Goal: Information Seeking & Learning: Check status

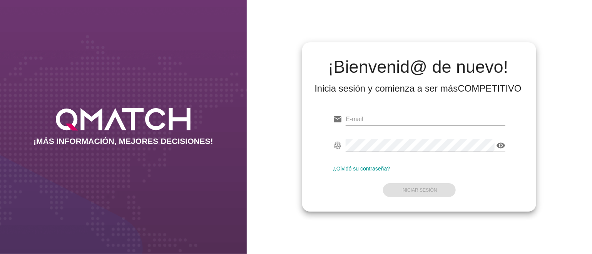
type input "ariel.henriquez@cencosud.cl"
click at [502, 145] on icon "visibility" at bounding box center [500, 145] width 9 height 9
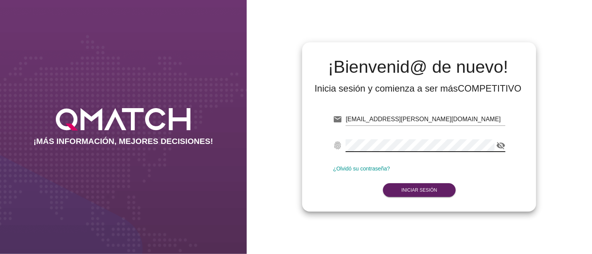
click at [502, 145] on icon "visibility_off" at bounding box center [500, 145] width 9 height 9
click at [437, 193] on button "Iniciar Sesión" at bounding box center [419, 190] width 73 height 14
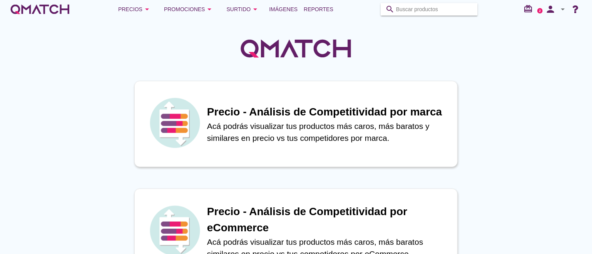
click at [406, 7] on input "Buscar productos" at bounding box center [434, 9] width 77 height 12
type input "GREENICE"
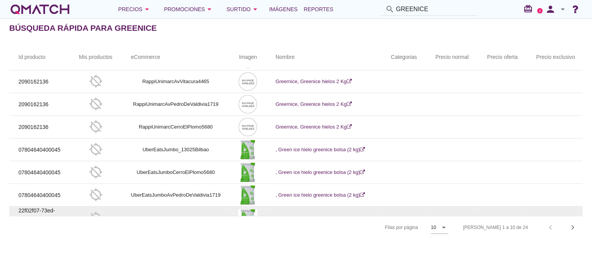
scroll to position [86, 0]
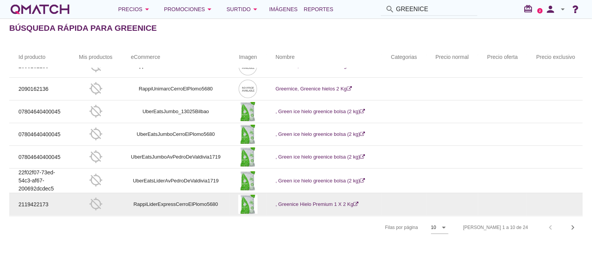
click at [318, 201] on link ", Greenice Hielo Premium 1 X 2 Kg" at bounding box center [317, 204] width 83 height 6
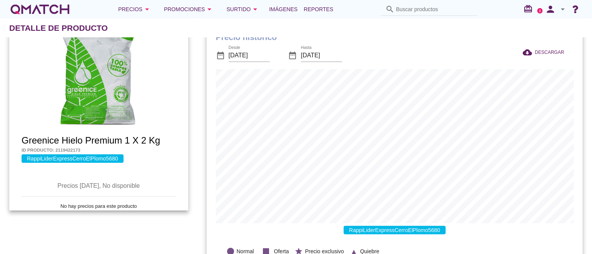
scroll to position [39, 0]
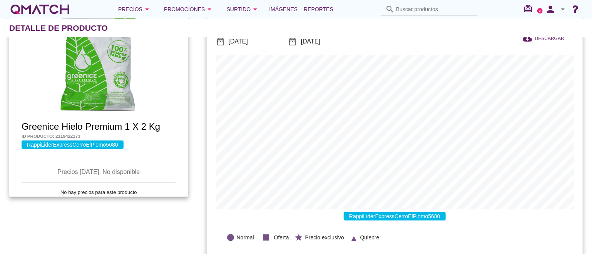
click at [263, 39] on input "[DATE]" at bounding box center [249, 41] width 41 height 12
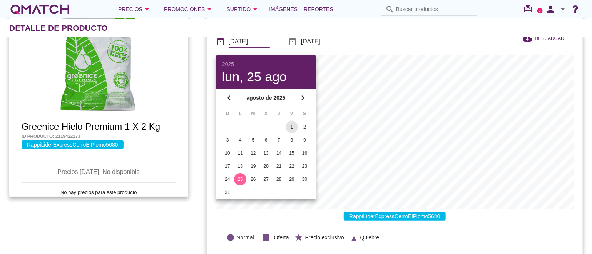
click at [292, 126] on div "1" at bounding box center [292, 127] width 12 height 7
type input "[DATE]"
click at [401, 40] on div "date_range Desde 2025-08-01 date_range Hasta 2025-09-25" at bounding box center [322, 42] width 212 height 26
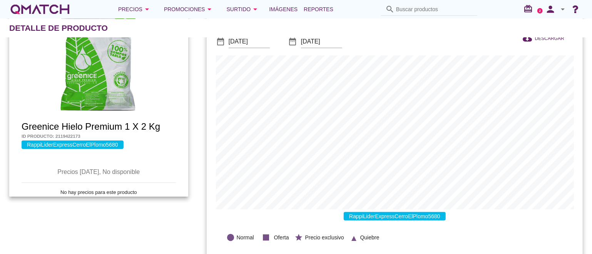
scroll to position [0, 0]
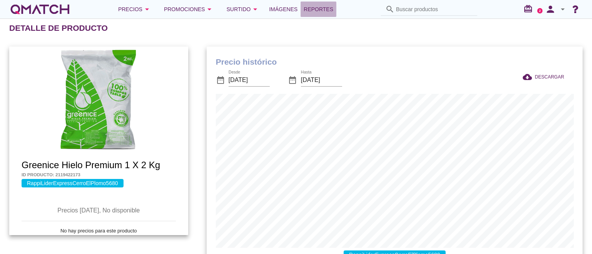
click at [320, 7] on span "Reportes" at bounding box center [319, 9] width 30 height 9
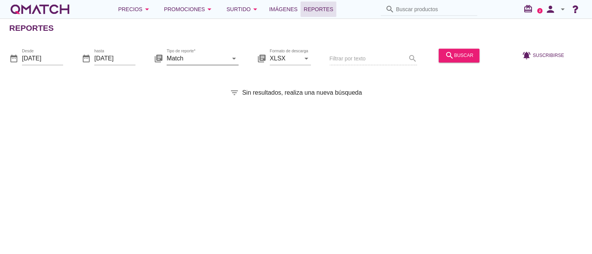
click at [220, 59] on input "Match" at bounding box center [197, 58] width 61 height 12
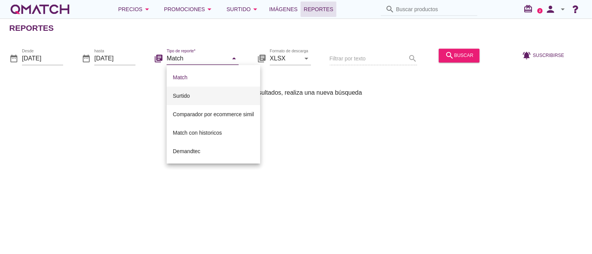
click at [186, 94] on div "Surtido" at bounding box center [213, 95] width 81 height 9
type input "Surtido"
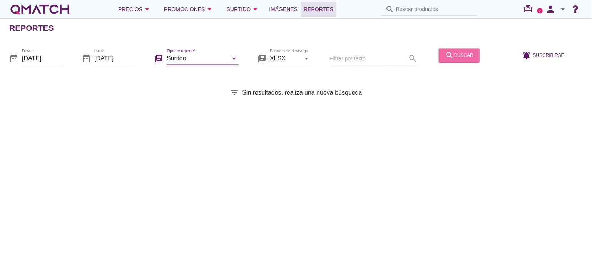
click at [456, 57] on div "search buscar" at bounding box center [459, 55] width 29 height 9
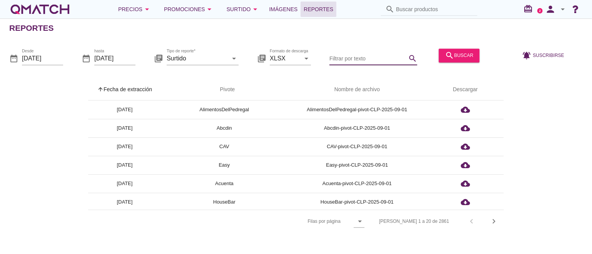
click at [373, 57] on input "Filtrar por texto" at bounding box center [368, 58] width 77 height 12
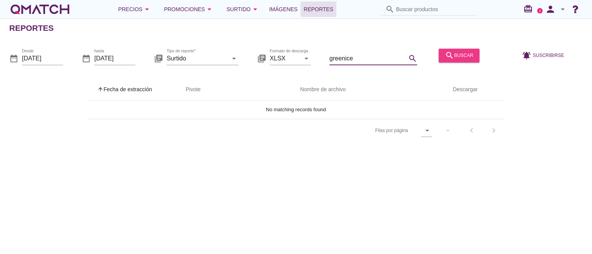
type input "greenice"
click at [461, 56] on div "search buscar" at bounding box center [459, 55] width 29 height 9
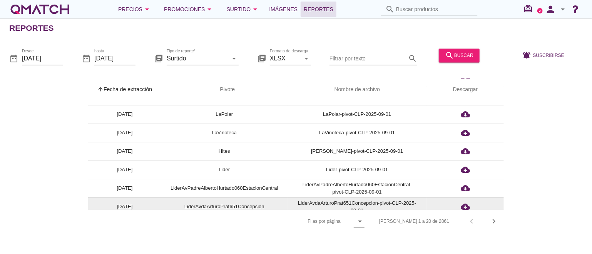
scroll to position [193, 0]
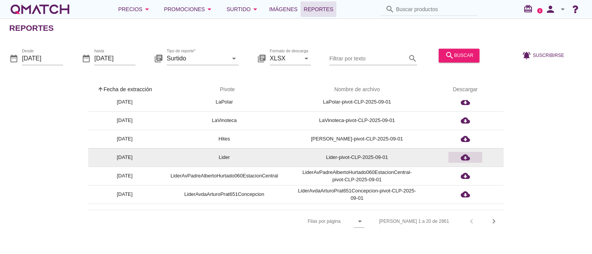
click at [465, 158] on icon "cloud_download" at bounding box center [465, 157] width 9 height 9
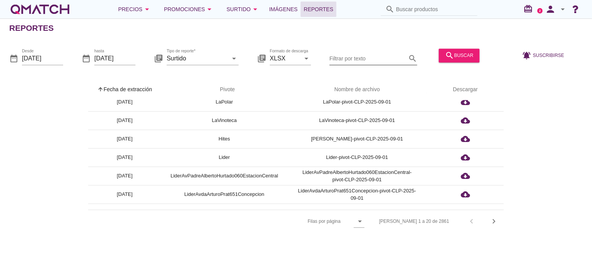
click at [347, 52] on div "Filtrar por texto search" at bounding box center [374, 56] width 88 height 17
click at [404, 5] on input "Buscar productos" at bounding box center [434, 9] width 77 height 12
paste input "4210201097891"
type input "4210201097891"
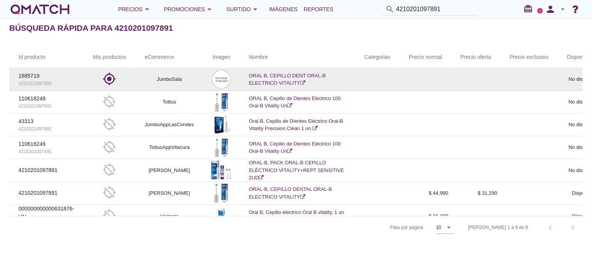
click at [270, 78] on td "ORAL B, CEPILLO DENT ORAL-B ELECTRICO VITALITY" at bounding box center [298, 79] width 116 height 23
click at [305, 73] on link "ORAL B, CEPILLO DENT ORAL-B ELECTRICO VITALITY" at bounding box center [287, 79] width 77 height 13
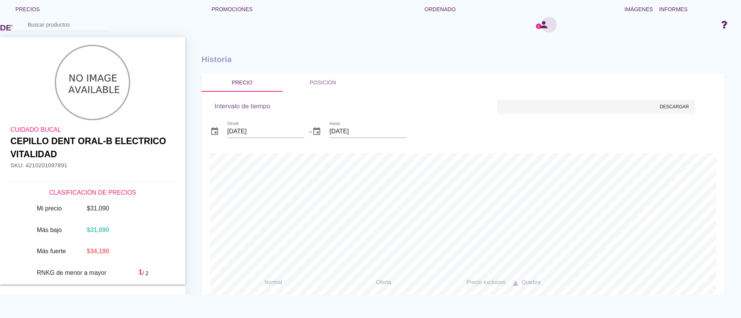
click at [541, 25] on font "persona" at bounding box center [549, 24] width 22 height 11
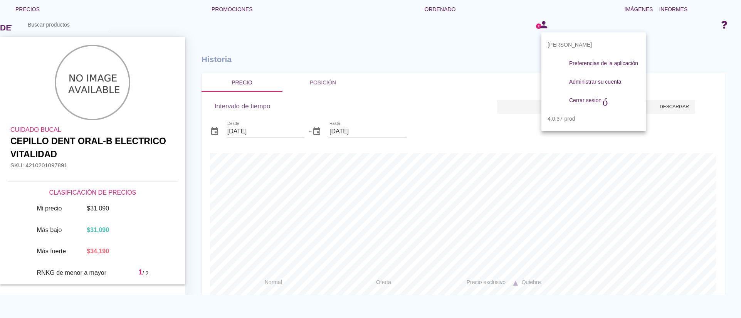
click at [482, 47] on div "Historia Precio Posición Intervalo de tiempo evento Desde 2025-08-25 ~ evento H…" at bounding box center [462, 180] width 555 height 287
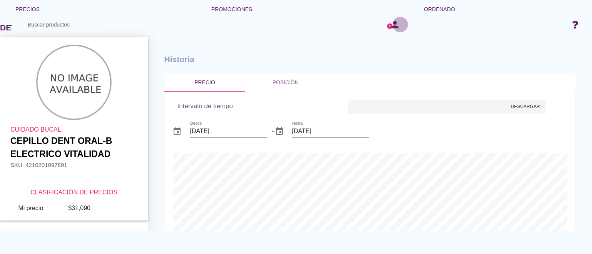
click at [396, 27] on font "persona" at bounding box center [401, 24] width 22 height 11
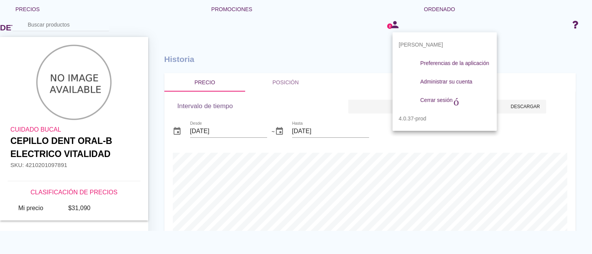
click at [535, 40] on div "Historia Precio Posición Intervalo de tiempo evento Desde 2025-08-25 ~ evento H…" at bounding box center [370, 148] width 444 height 223
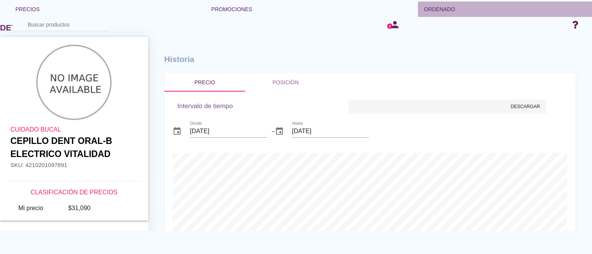
click at [446, 9] on font "Ordenado" at bounding box center [439, 9] width 31 height 6
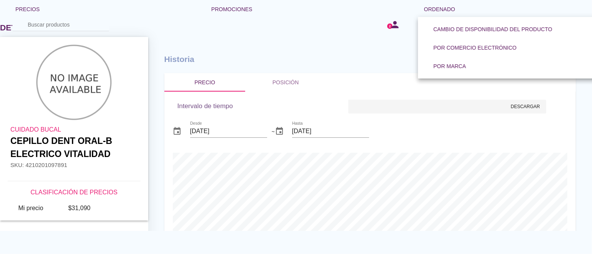
click at [340, 54] on h1 "Historia" at bounding box center [370, 59] width 412 height 12
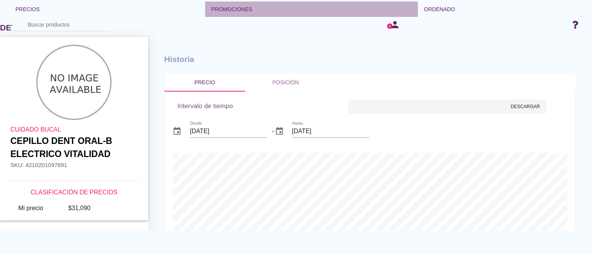
click at [254, 10] on font "flecha desplegable" at bounding box center [332, 9] width 159 height 9
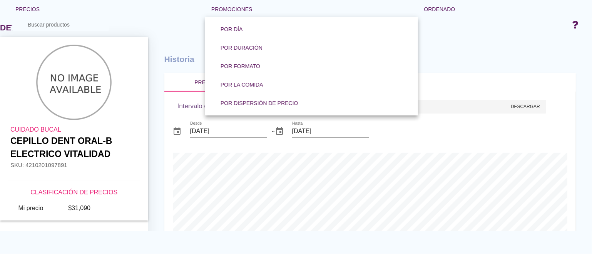
click at [437, 45] on div "Historia Precio Posición Intervalo de tiempo evento Desde 2025-08-25 ~ evento H…" at bounding box center [370, 148] width 444 height 223
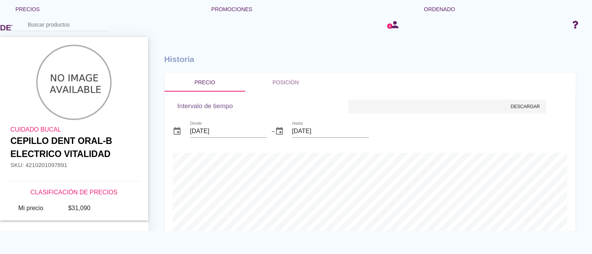
click at [57, 23] on input "Buscar productos" at bounding box center [66, 24] width 77 height 12
paste input "4210201097891"
type input "4210201097891"
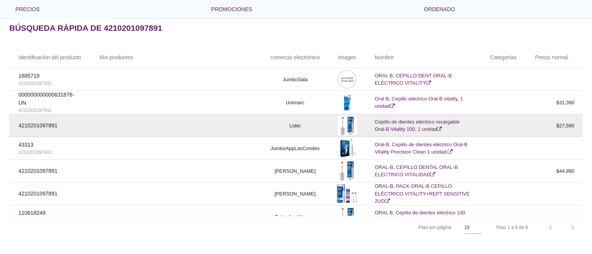
click at [414, 128] on font "Cepillo de dientes eléctrico recargable Oral-B Vitality 100, 1 unidad" at bounding box center [417, 125] width 85 height 13
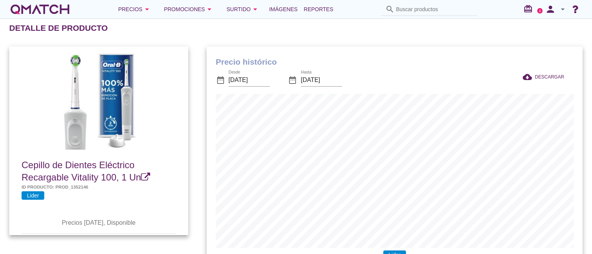
scroll to position [253, 376]
click at [455, 33] on div "Detalle de producto" at bounding box center [300, 28] width 583 height 18
click at [431, 7] on input "Buscar productos" at bounding box center [434, 9] width 77 height 12
paste input "7804617040267"
type input "7804617040267"
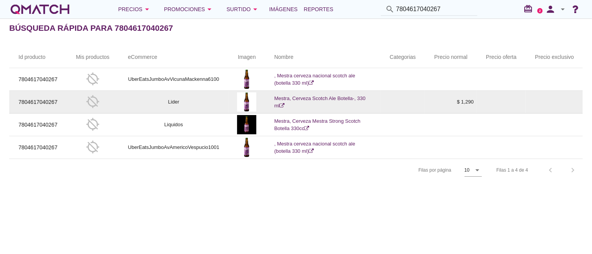
click at [321, 97] on link "Mestra, Cerveza Scotch Ale Botella-, 330 ml" at bounding box center [320, 102] width 91 height 13
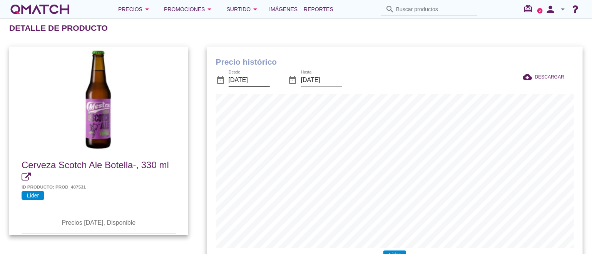
scroll to position [253, 376]
click at [266, 79] on input "[DATE]" at bounding box center [249, 80] width 41 height 12
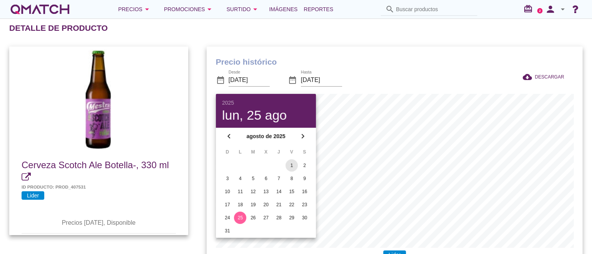
click at [291, 164] on div "1" at bounding box center [292, 165] width 12 height 7
type input "2025-08-01"
click at [401, 57] on h1 "Precio histórico" at bounding box center [395, 62] width 358 height 12
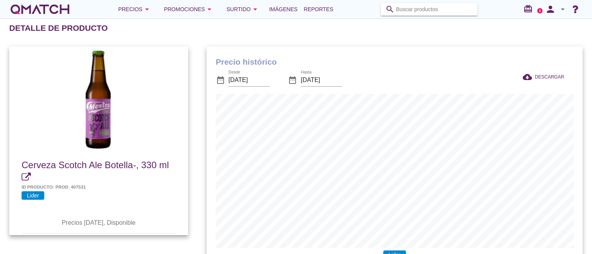
click at [415, 7] on input "Buscar productos" at bounding box center [434, 9] width 77 height 12
paste input "7804449104021"
type input "7804449104021"
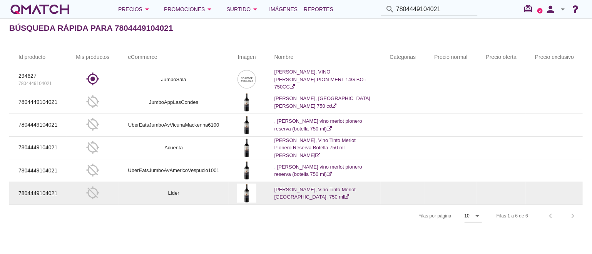
click at [325, 188] on link "Morande, Vino Tinto Merlot Pionero Reserva Botella, 750 ml" at bounding box center [315, 193] width 81 height 13
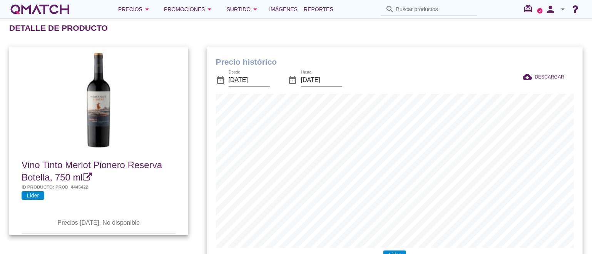
scroll to position [253, 376]
click at [265, 80] on input "[DATE]" at bounding box center [249, 80] width 41 height 12
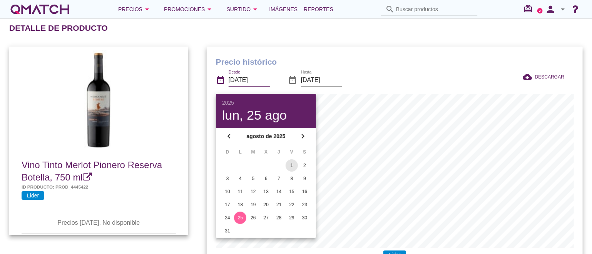
click at [293, 165] on div "1" at bounding box center [292, 165] width 12 height 7
type input "[DATE]"
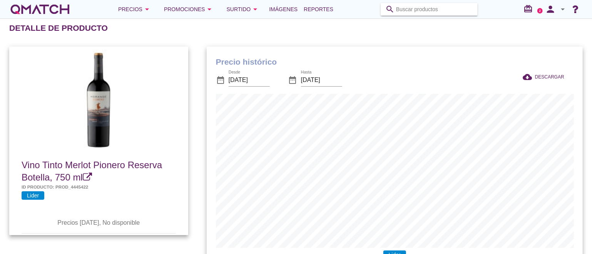
click at [433, 9] on input "Buscar productos" at bounding box center [434, 9] width 77 height 12
paste input "1652604"
drag, startPoint x: 431, startPoint y: 10, endPoint x: 379, endPoint y: 10, distance: 52.4
click at [379, 11] on div "Precios arrow_drop_down Promociones arrow_drop_down Surtido arrow_drop_down Imá…" at bounding box center [296, 9] width 574 height 15
paste input "7804300139698"
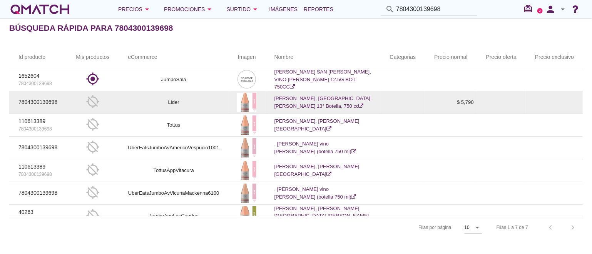
click at [312, 97] on link "Castillo Molina, Vino Rosé Gran Reserva 13° Botella, 750 cc" at bounding box center [323, 102] width 96 height 13
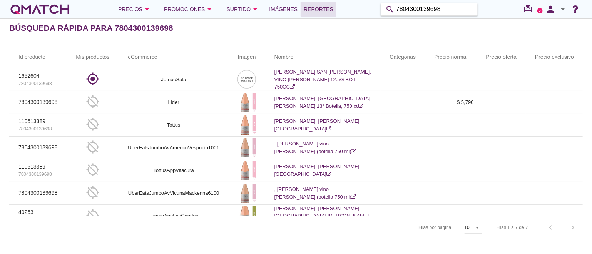
drag, startPoint x: 449, startPoint y: 9, endPoint x: 336, endPoint y: 6, distance: 112.9
click at [336, 6] on div "Precios arrow_drop_down Promociones arrow_drop_down Surtido arrow_drop_down Imá…" at bounding box center [296, 9] width 574 height 15
paste input "1588063"
drag, startPoint x: 431, startPoint y: 9, endPoint x: 373, endPoint y: 8, distance: 58.2
click at [373, 8] on div "Precios arrow_drop_down Promociones arrow_drop_down Surtido arrow_drop_down Imá…" at bounding box center [296, 9] width 574 height 15
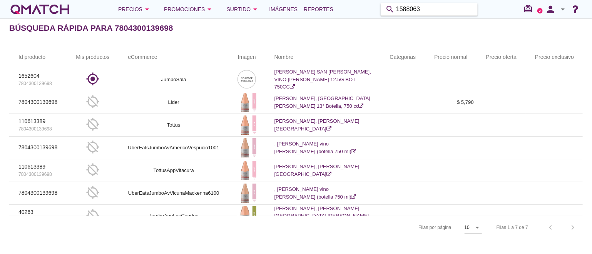
paste input "7804300134310"
type input "7804300134310"
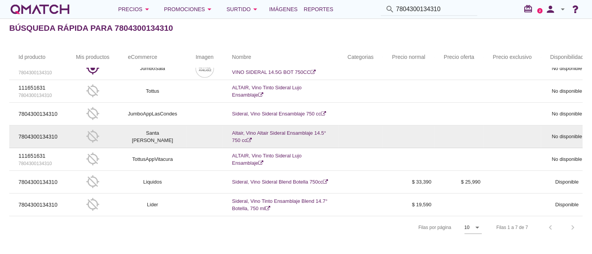
scroll to position [16, 0]
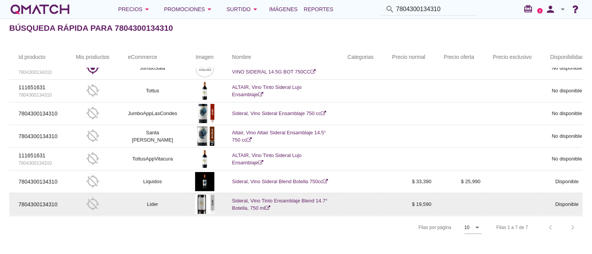
click at [304, 198] on link "Sideral, Vino Tinto Ensamblaje Blend 14.7° Botella, 750 ml" at bounding box center [280, 204] width 96 height 13
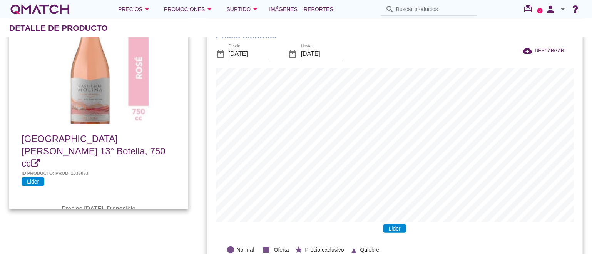
scroll to position [39, 0]
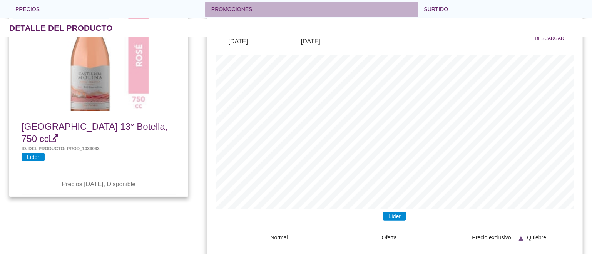
click at [399, 7] on font "flecha desplegable" at bounding box center [332, 9] width 159 height 9
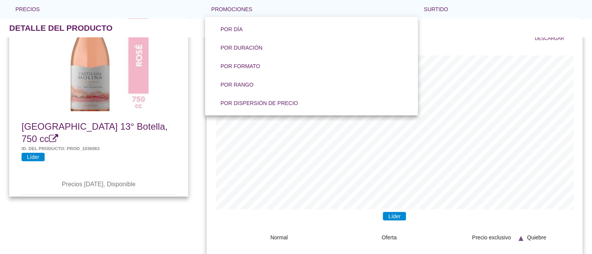
click at [451, 27] on div "Detalle del producto" at bounding box center [300, 28] width 583 height 18
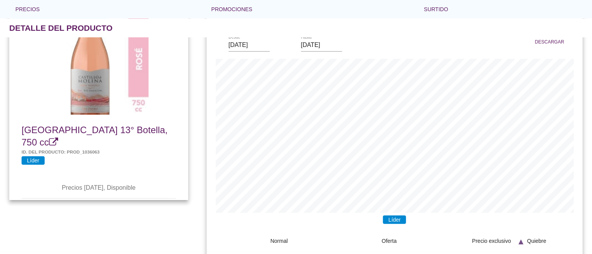
scroll to position [0, 0]
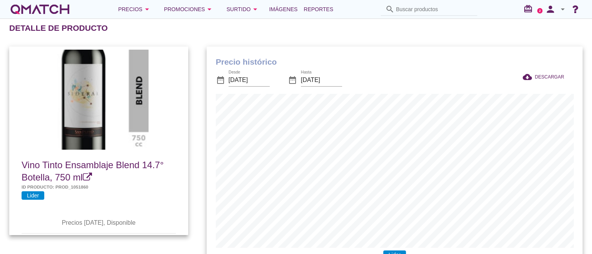
scroll to position [253, 376]
click at [414, 10] on input "Buscar productos" at bounding box center [434, 9] width 77 height 12
paste input "7702103189134"
type input "7702103189134"
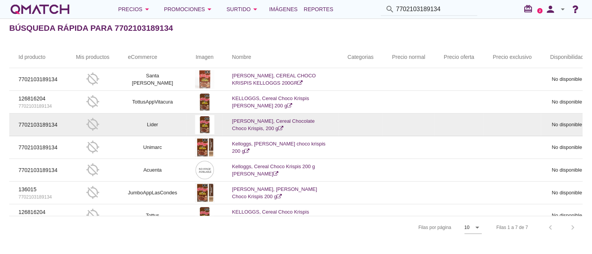
click at [285, 122] on link "Kellogg'S, Cereal Chocolate Choco Krispis, 200 g" at bounding box center [273, 124] width 83 height 13
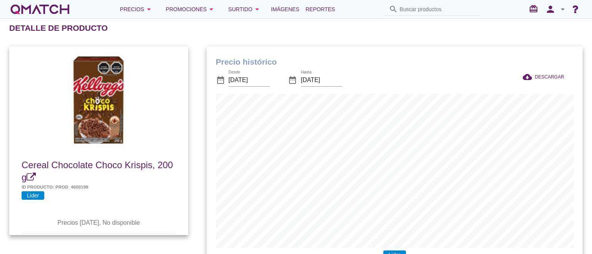
scroll to position [253, 376]
click at [262, 80] on input "[DATE]" at bounding box center [249, 80] width 41 height 12
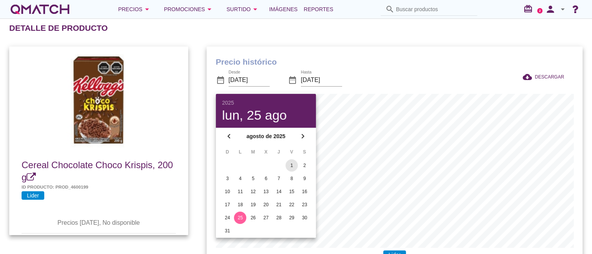
click at [291, 165] on div "1" at bounding box center [292, 165] width 12 height 7
type input "[DATE]"
click at [411, 13] on input "Buscar productos" at bounding box center [434, 9] width 77 height 12
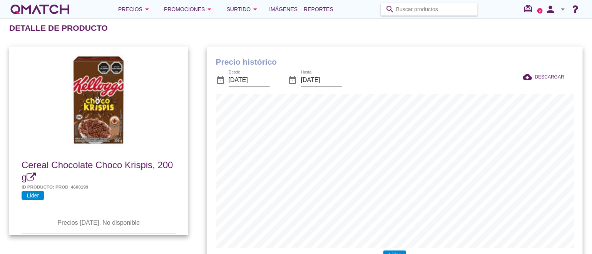
paste input "7802635001086"
type input "7802635001086"
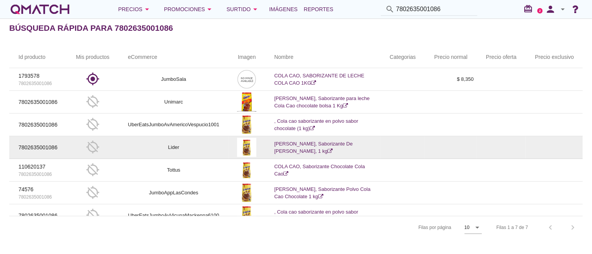
click at [325, 143] on link "Cola Cao, Saborizante De Leche Cola Cao, 1 kg" at bounding box center [314, 147] width 79 height 13
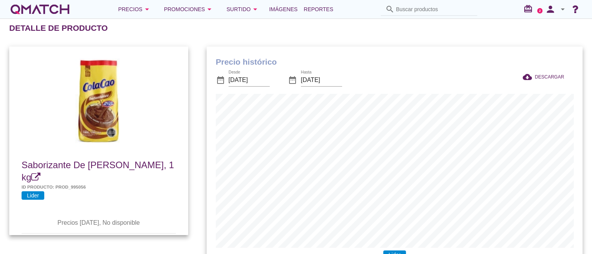
scroll to position [253, 376]
click at [268, 82] on input "[DATE]" at bounding box center [249, 80] width 41 height 12
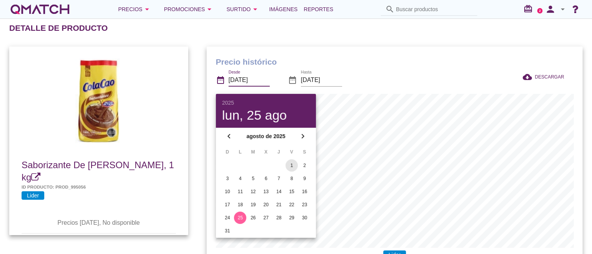
click at [292, 166] on div "1" at bounding box center [292, 165] width 12 height 7
type input "[DATE]"
click at [351, 88] on div "date_range Desde [DATE] date_range Hasta [DATE]" at bounding box center [322, 81] width 212 height 26
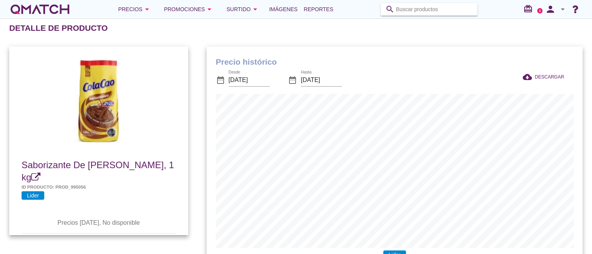
click at [411, 9] on input "Buscar productos" at bounding box center [434, 9] width 77 height 12
paste input "7802000015687"
type input "7802000015687"
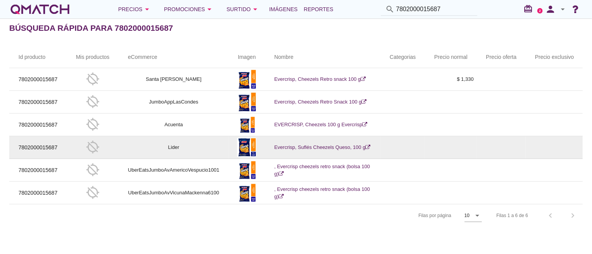
click at [330, 144] on link "Evercrisp, Suflés Cheezels Queso, 100 g" at bounding box center [323, 147] width 96 height 6
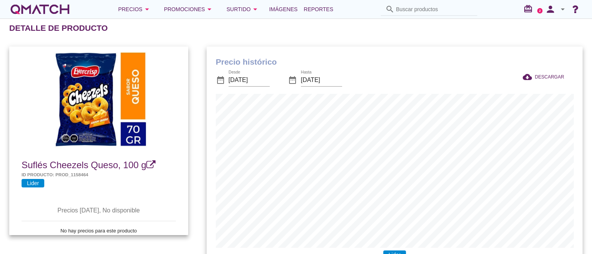
scroll to position [253, 376]
click at [264, 79] on input "[DATE]" at bounding box center [249, 80] width 41 height 12
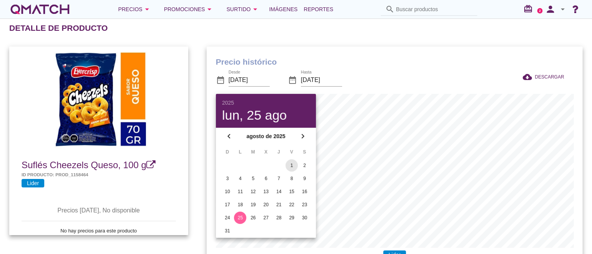
click at [291, 164] on div "1" at bounding box center [292, 165] width 12 height 7
type input "2025-08-01"
click at [436, 8] on input "Buscar productos" at bounding box center [434, 9] width 77 height 12
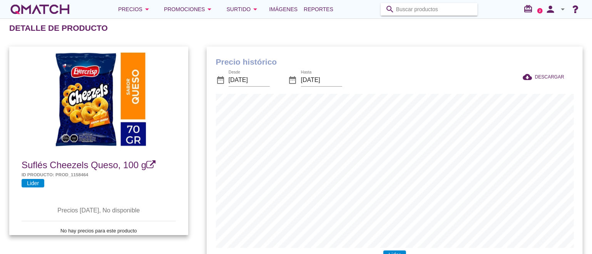
paste input "7802215515583"
type input "7802215515583"
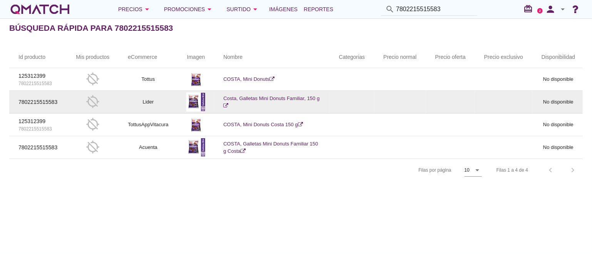
click at [247, 96] on link "Costa, Galletas Mini Donuts Familiar, 150 g" at bounding box center [271, 102] width 96 height 13
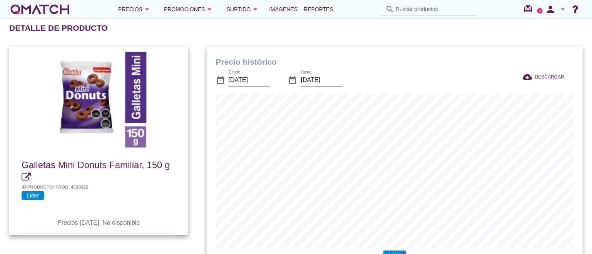
scroll to position [253, 376]
click at [268, 76] on input "[DATE]" at bounding box center [249, 80] width 41 height 12
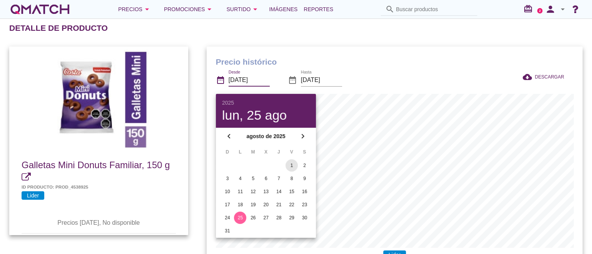
click at [290, 163] on div "1" at bounding box center [292, 165] width 12 height 7
type input "[DATE]"
click at [415, 5] on input "Buscar productos" at bounding box center [434, 9] width 77 height 12
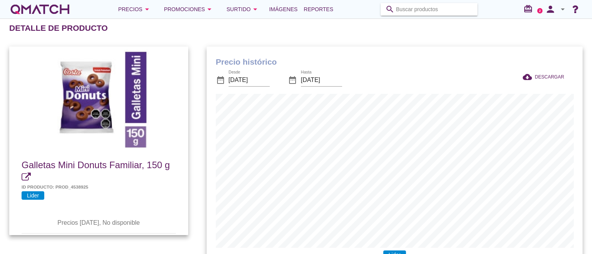
paste input "75068318"
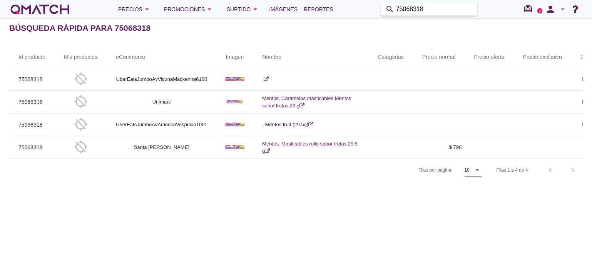
click at [455, 10] on input "75068318" at bounding box center [434, 9] width 77 height 12
drag, startPoint x: 436, startPoint y: 10, endPoint x: 367, endPoint y: 5, distance: 68.7
click at [367, 5] on div "Precios arrow_drop_down Promociones arrow_drop_down Surtido arrow_drop_down Imá…" at bounding box center [296, 9] width 574 height 15
paste input "802200135284"
type input "7802200135284"
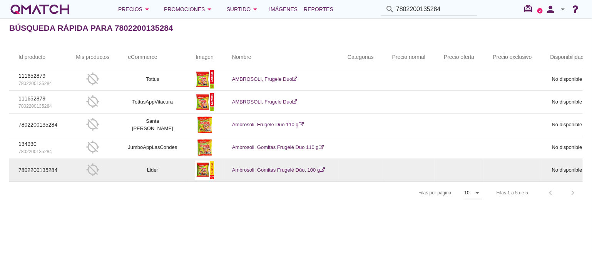
click at [251, 169] on link "Ambrosoli, Gomitas Frugelé Dúo, 100 g" at bounding box center [278, 170] width 93 height 6
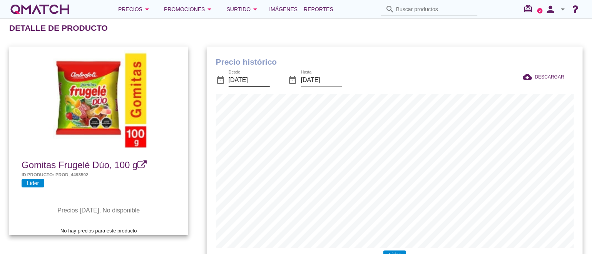
scroll to position [253, 376]
click at [265, 80] on input "[DATE]" at bounding box center [249, 80] width 41 height 12
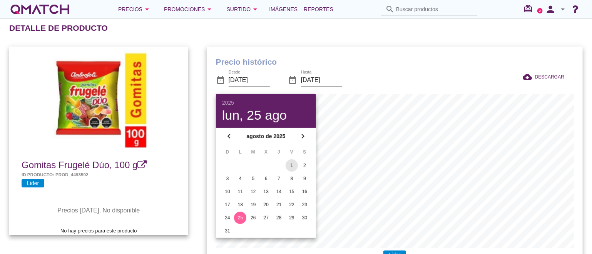
click at [292, 164] on div "1" at bounding box center [292, 165] width 12 height 7
type input "[DATE]"
click at [431, 77] on div at bounding box center [471, 81] width 86 height 26
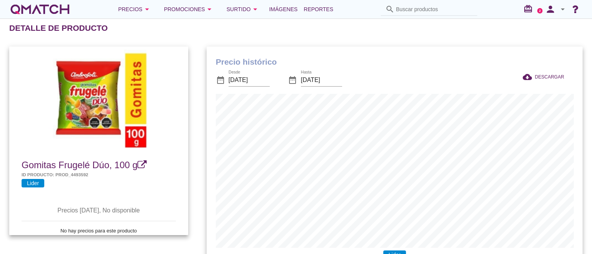
click at [169, 110] on div at bounding box center [98, 100] width 179 height 100
click at [428, 8] on input "Buscar productos" at bounding box center [434, 9] width 77 height 12
paste input "7807910035725"
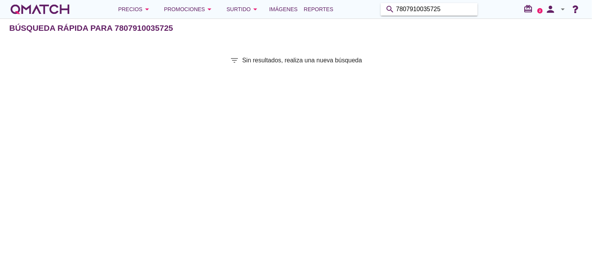
drag, startPoint x: 454, startPoint y: 12, endPoint x: 364, endPoint y: 5, distance: 90.4
click at [364, 5] on div "Precios arrow_drop_down Promociones arrow_drop_down Surtido arrow_drop_down Imá…" at bounding box center [296, 9] width 574 height 15
paste input "1907000239"
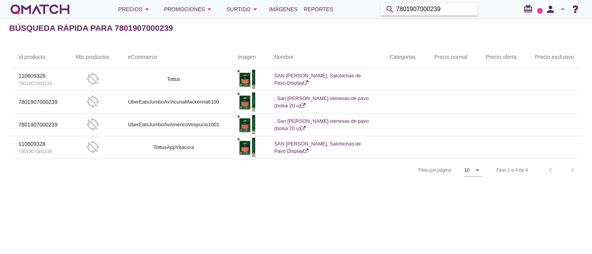
drag, startPoint x: 431, startPoint y: 10, endPoint x: 372, endPoint y: 9, distance: 58.6
click at [372, 9] on div "Precios arrow_drop_down Promociones arrow_drop_down Surtido arrow_drop_down Imá…" at bounding box center [296, 9] width 574 height 15
paste input "30001432"
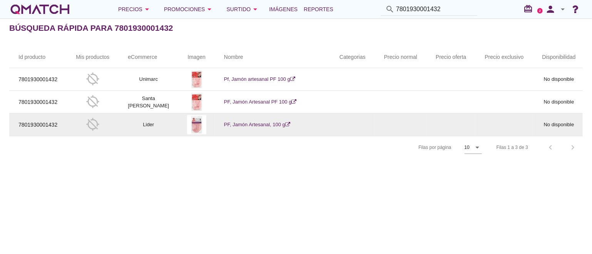
click at [239, 123] on link "PF, Jamón Artesanal, 100 g" at bounding box center [257, 125] width 66 height 6
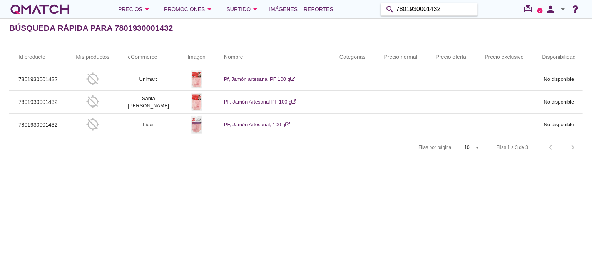
drag, startPoint x: 455, startPoint y: 10, endPoint x: 342, endPoint y: 7, distance: 112.5
click at [342, 7] on div "Precios arrow_drop_down Promociones arrow_drop_down Surtido arrow_drop_down Imá…" at bounding box center [296, 9] width 574 height 15
paste input "6500506959"
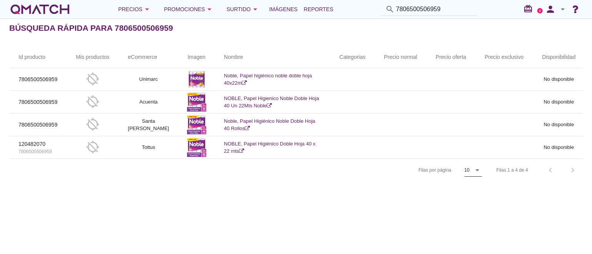
click at [479, 175] on icon "arrow_drop_down" at bounding box center [477, 170] width 9 height 9
click at [471, 210] on div "20" at bounding box center [473, 212] width 17 height 9
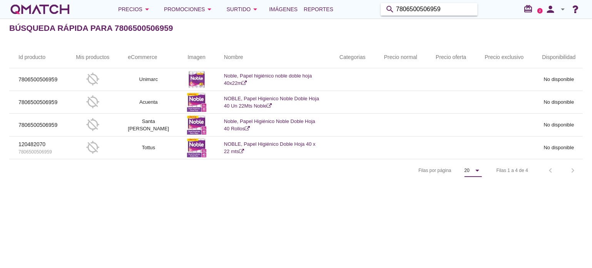
drag, startPoint x: 463, startPoint y: 10, endPoint x: 390, endPoint y: 7, distance: 72.9
click at [390, 7] on div "search 7806500506959" at bounding box center [429, 9] width 97 height 13
paste input "1610310472"
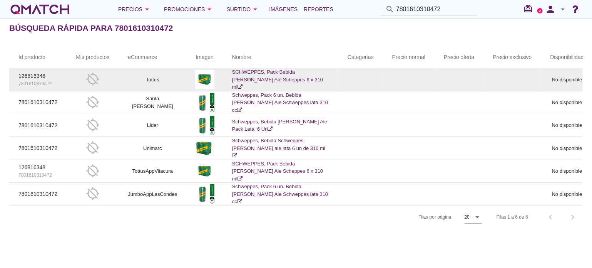
click at [339, 232] on div "Id producto Mis productos eCommerce Imagen Nombre Categorias Precio normal Prec…" at bounding box center [296, 137] width 592 height 200
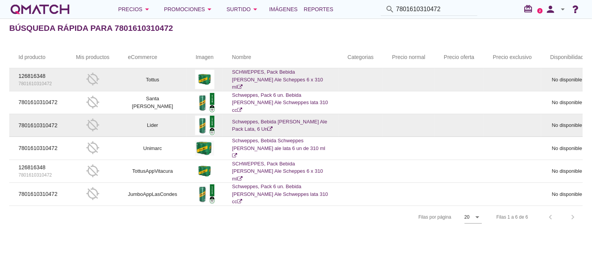
click at [276, 122] on link "Schweppes, Bebida Ginger Ale Pack Lata, 6 Un" at bounding box center [279, 125] width 95 height 13
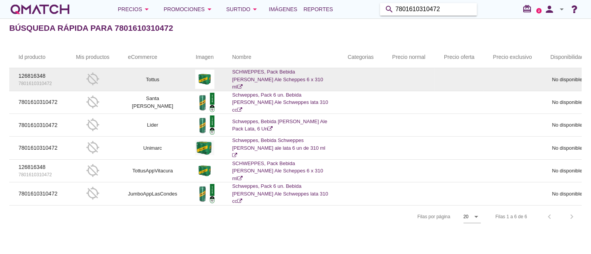
drag, startPoint x: 445, startPoint y: 8, endPoint x: 369, endPoint y: 7, distance: 75.9
click at [369, 7] on div "Precios arrow_drop_down Promociones arrow_drop_down Surtido arrow_drop_down Imá…" at bounding box center [295, 9] width 573 height 15
paste input "93000065253"
type input "7893000065253"
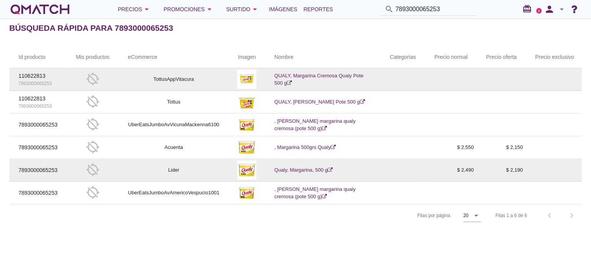
click at [285, 172] on link "Qualy, Margarina, 500 g" at bounding box center [304, 170] width 59 height 6
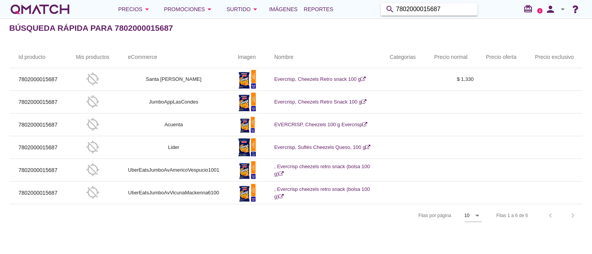
drag, startPoint x: 434, startPoint y: 10, endPoint x: 385, endPoint y: 9, distance: 48.9
click at [385, 9] on div "search 7802000015687" at bounding box center [429, 9] width 97 height 13
paste input "1907000239"
type input "7801907000239"
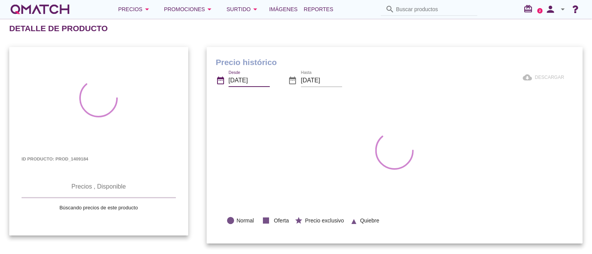
click at [267, 81] on input "[DATE]" at bounding box center [249, 80] width 41 height 12
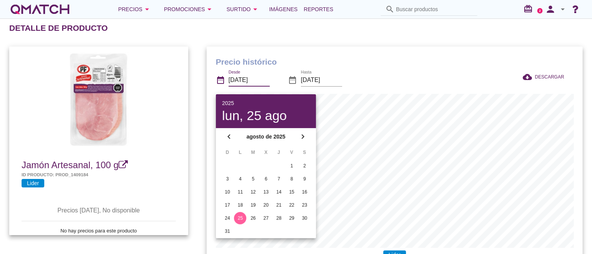
scroll to position [253, 376]
click at [291, 164] on div "1" at bounding box center [292, 166] width 12 height 7
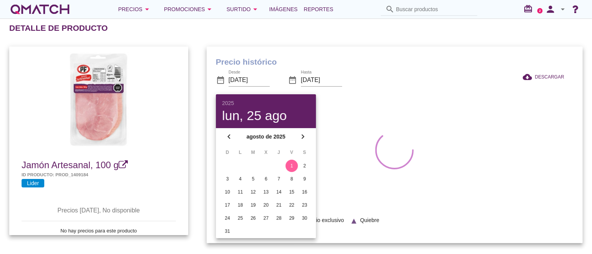
type input "[DATE]"
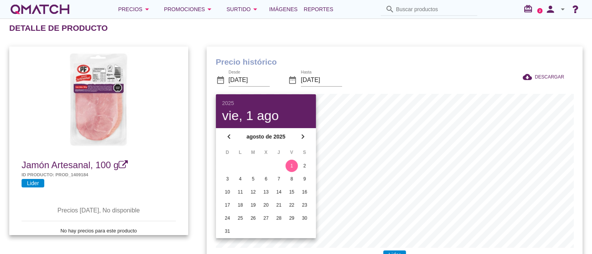
click at [431, 70] on div at bounding box center [471, 81] width 86 height 26
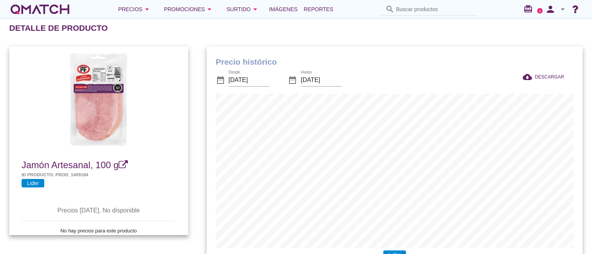
click at [413, 12] on input "Buscar productos" at bounding box center [434, 9] width 77 height 12
paste input "7801907000239"
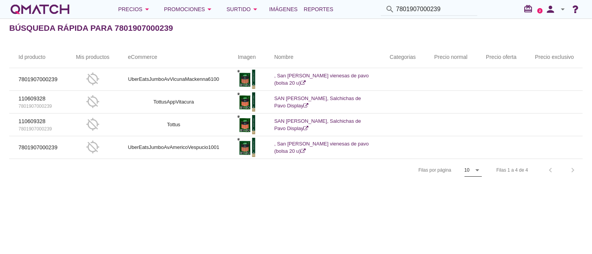
click at [480, 174] on icon "arrow_drop_down" at bounding box center [477, 170] width 9 height 9
click at [472, 210] on div "20" at bounding box center [473, 212] width 17 height 9
drag, startPoint x: 446, startPoint y: 10, endPoint x: 348, endPoint y: 9, distance: 97.8
click at [348, 9] on div "Precios arrow_drop_down Promociones arrow_drop_down Surtido arrow_drop_down Imá…" at bounding box center [296, 9] width 574 height 15
paste input "650050695"
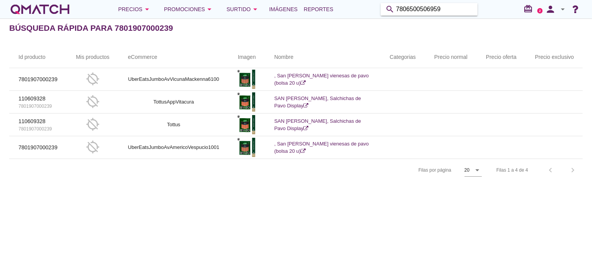
type input "7806500506959"
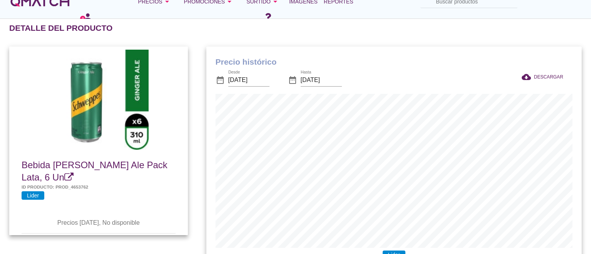
scroll to position [253, 376]
